Goal: Find specific page/section: Find specific page/section

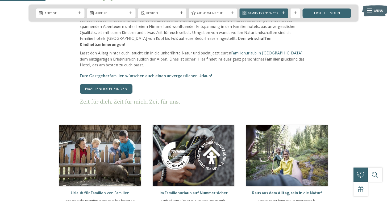
scroll to position [319, 0]
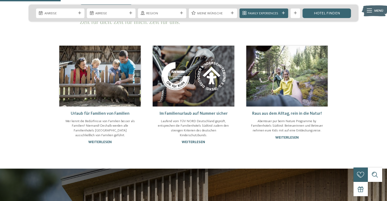
click at [370, 16] on div at bounding box center [369, 11] width 5 height 12
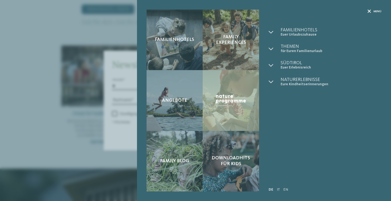
click at [381, 11] on span "Menü" at bounding box center [378, 12] width 8 height 4
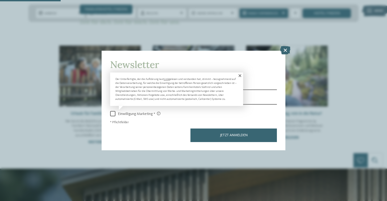
scroll to position [479, 0]
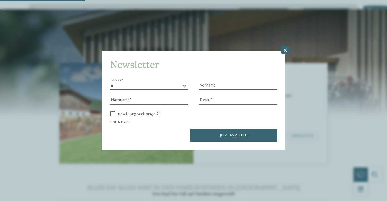
click at [280, 52] on div "Newsletter * **** **** ******* ****** Anrede Vorname Nachname E-Mail Link Link" at bounding box center [194, 101] width 184 height 100
click at [283, 51] on icon at bounding box center [285, 50] width 10 height 9
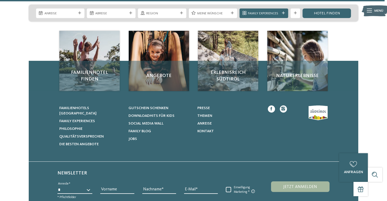
scroll to position [2195, 0]
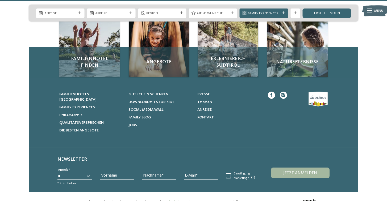
click at [175, 201] on link "Mitgliederbereich" at bounding box center [176, 203] width 29 height 4
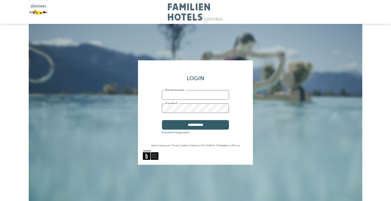
type input "**********"
click at [200, 125] on input "**********" at bounding box center [195, 125] width 67 height 10
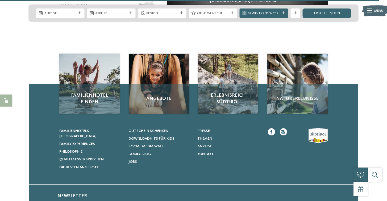
scroll to position [2198, 0]
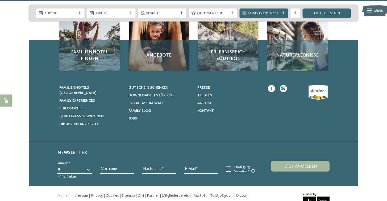
click at [177, 193] on div "Home | Impressum | Privacy | Cookies | Sitemap | | |" at bounding box center [152, 201] width 190 height 16
click at [177, 194] on link "Mitgliederbereich" at bounding box center [176, 196] width 29 height 4
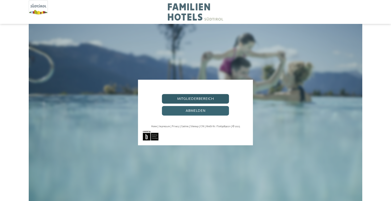
click at [208, 100] on link "Mitgliederbereich" at bounding box center [195, 99] width 67 height 10
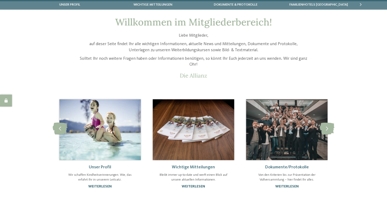
scroll to position [79, 0]
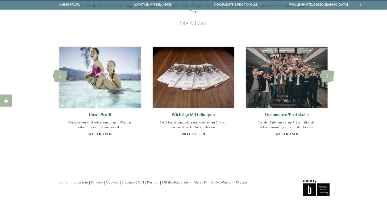
click at [205, 113] on link "Wichtige Mitteilungen" at bounding box center [193, 115] width 43 height 4
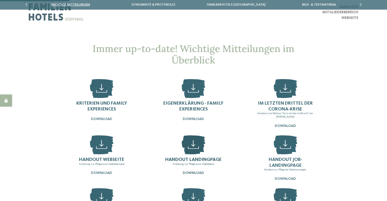
scroll to position [80, 0]
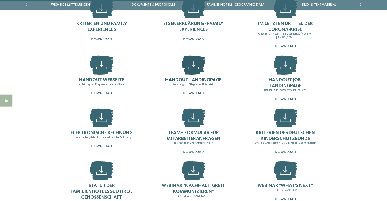
click at [192, 78] on span "Handout Landingpage" at bounding box center [193, 80] width 56 height 5
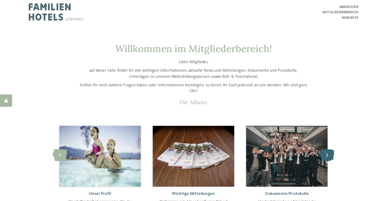
click at [321, 157] on icon at bounding box center [327, 156] width 15 height 12
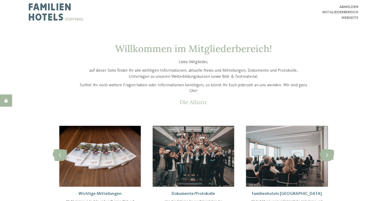
click at [199, 162] on img at bounding box center [193, 156] width 81 height 61
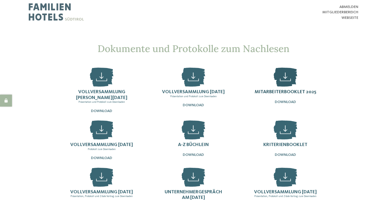
click at [303, 92] on span "Mitarbeiterbooklet 2025" at bounding box center [286, 92] width 62 height 5
click at [198, 156] on span "Download" at bounding box center [193, 155] width 21 height 4
